Goal: Information Seeking & Learning: Learn about a topic

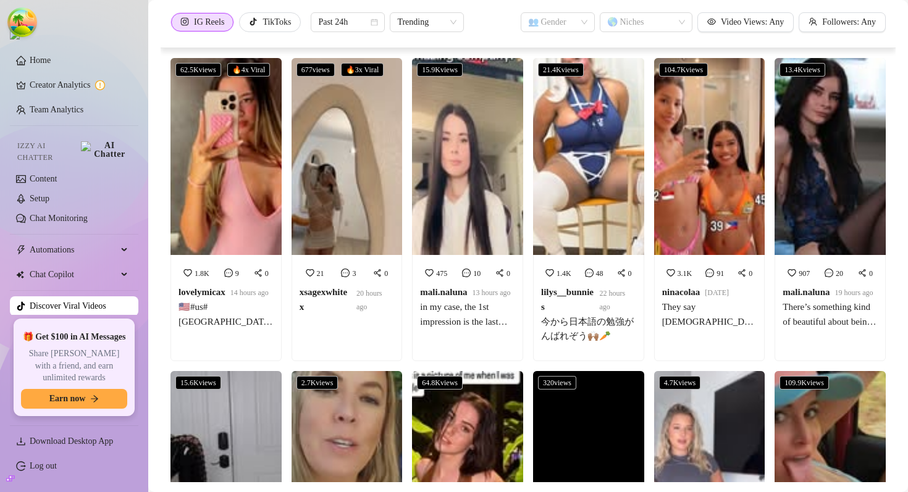
scroll to position [3577, 0]
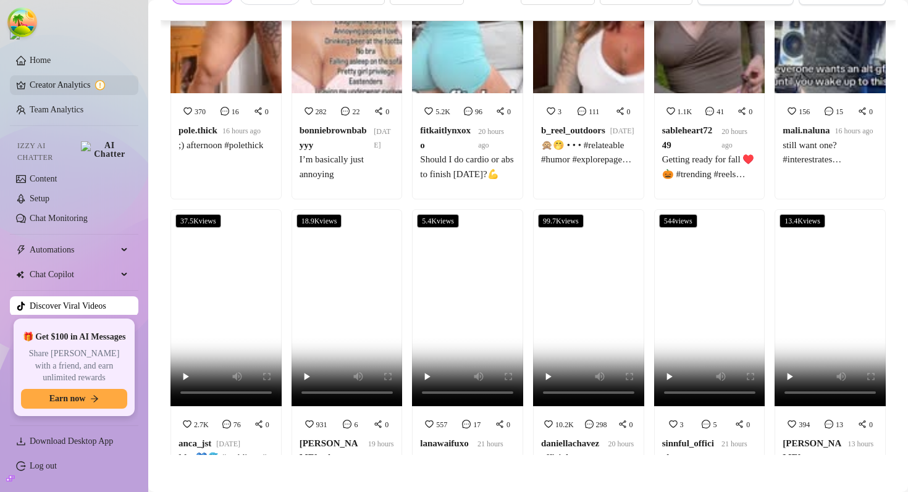
click at [48, 83] on link "Creator Analytics" at bounding box center [79, 85] width 99 height 20
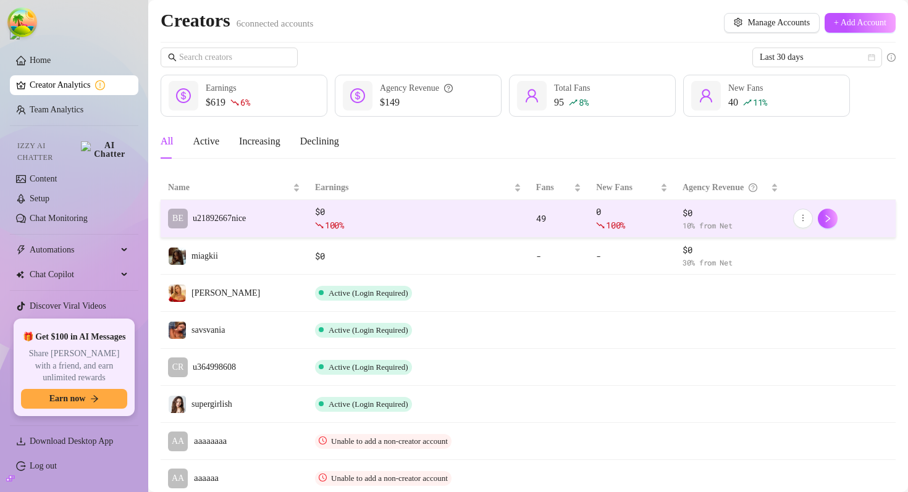
click at [280, 222] on td "BE u21892667nice" at bounding box center [234, 219] width 147 height 38
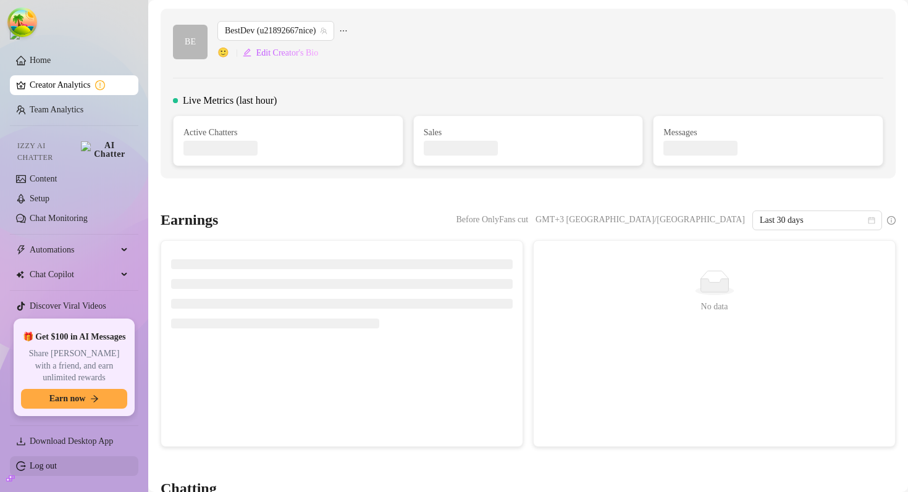
click at [38, 468] on link "Log out" at bounding box center [43, 465] width 27 height 9
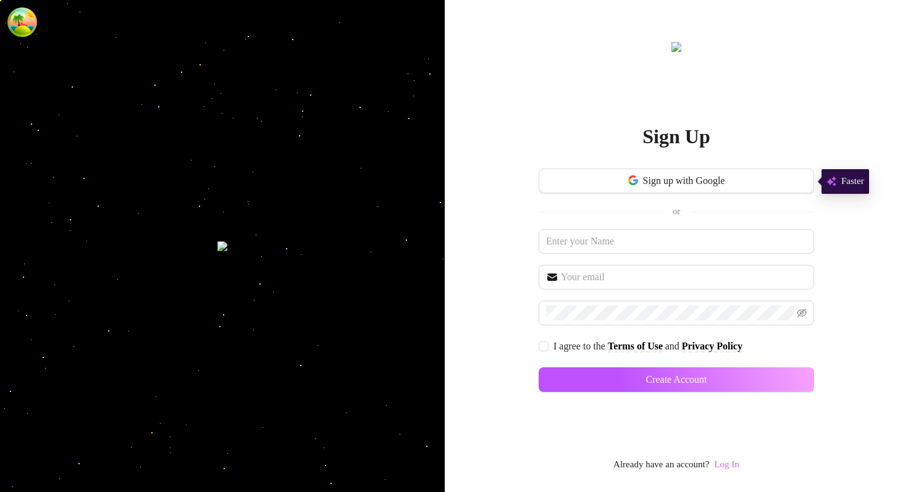
click at [736, 466] on link "Log In" at bounding box center [726, 465] width 25 height 10
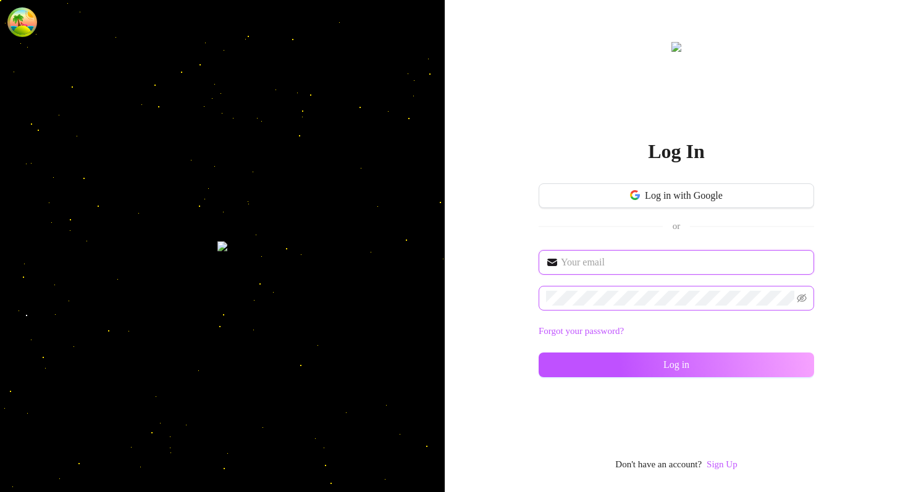
type input "[EMAIL_ADDRESS][DOMAIN_NAME]"
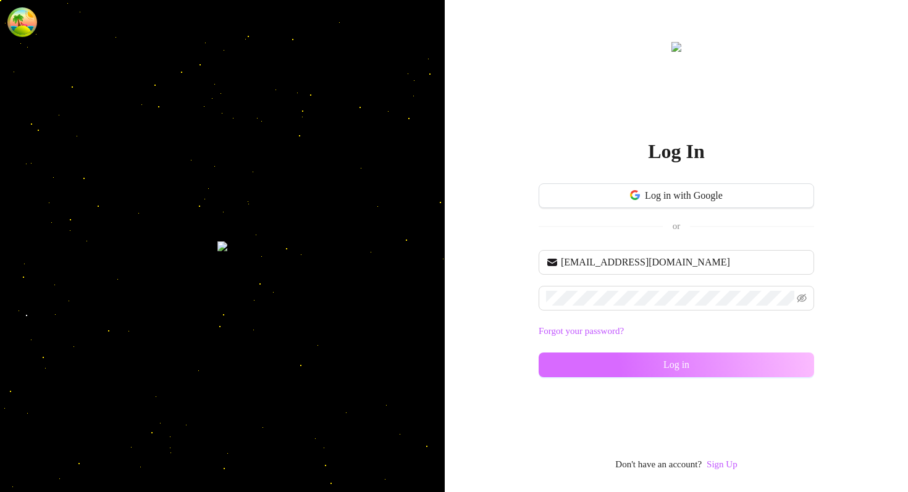
click at [641, 369] on button "Log in" at bounding box center [677, 365] width 276 height 25
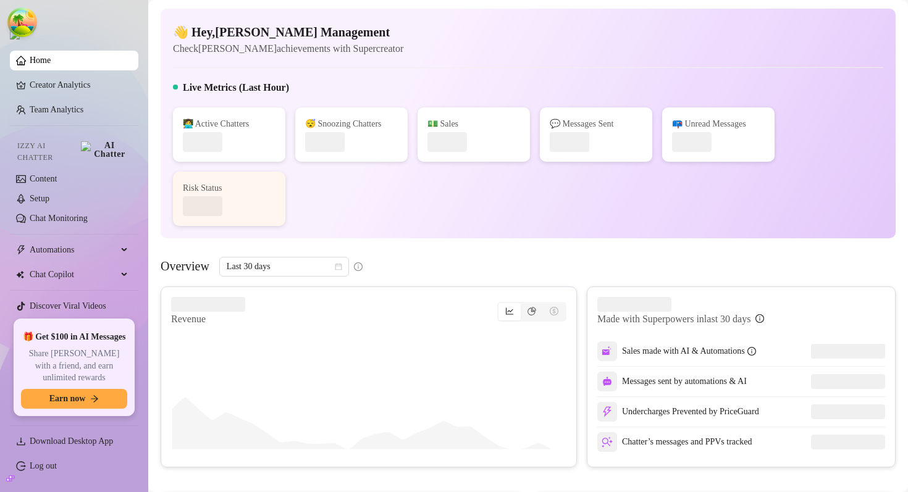
click at [51, 65] on link "Home" at bounding box center [40, 60] width 21 height 9
click at [64, 86] on link "Creator Analytics" at bounding box center [79, 85] width 99 height 20
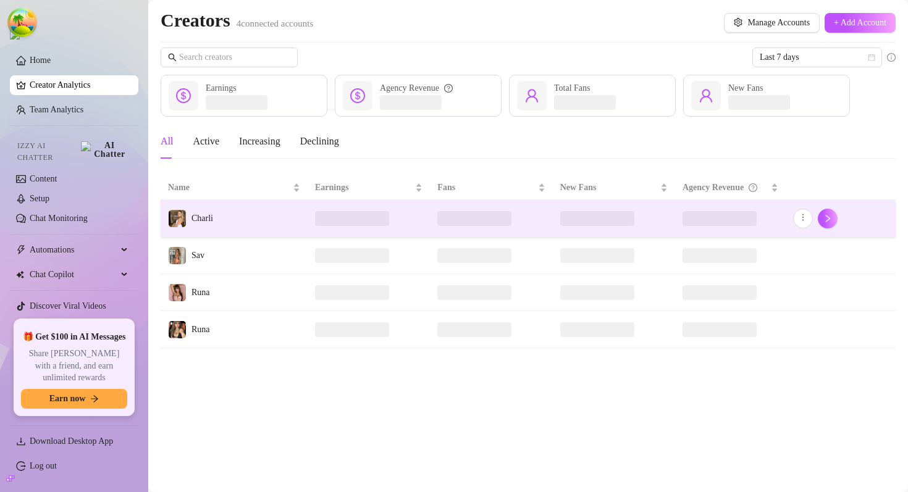
click at [267, 218] on td "Charli" at bounding box center [234, 218] width 147 height 37
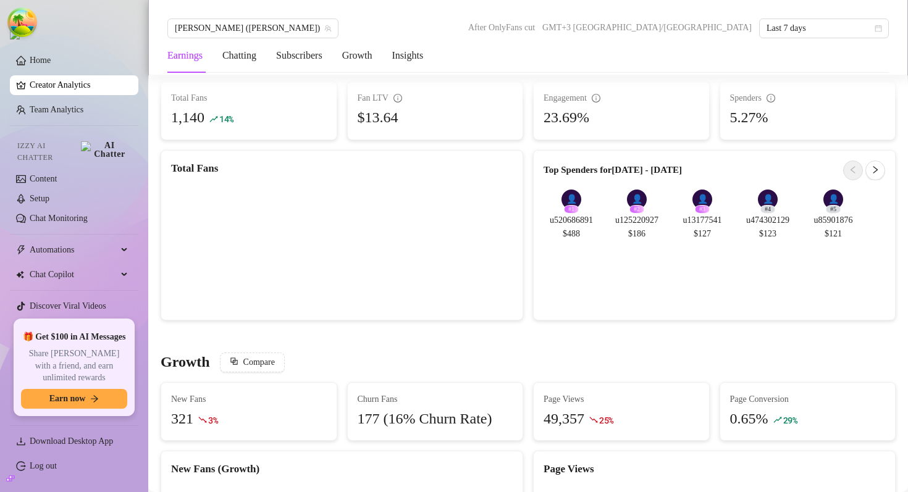
scroll to position [756, 0]
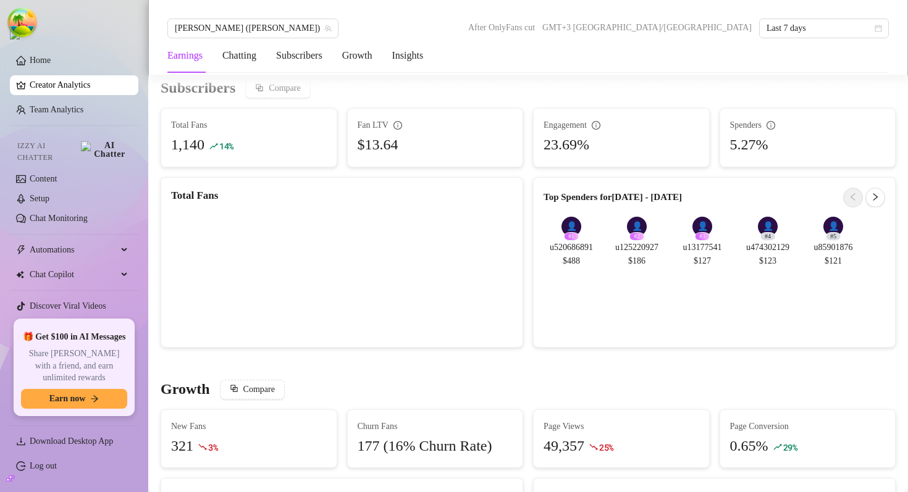
click at [551, 193] on article "Top Spenders for [DATE] - [DATE]" at bounding box center [613, 197] width 138 height 15
drag, startPoint x: 551, startPoint y: 193, endPoint x: 614, endPoint y: 193, distance: 63.0
click at [614, 193] on article "Top Spenders for [DATE] - [DATE]" at bounding box center [613, 197] width 138 height 15
copy article "Top Spenders for"
